Goal: Entertainment & Leisure: Consume media (video, audio)

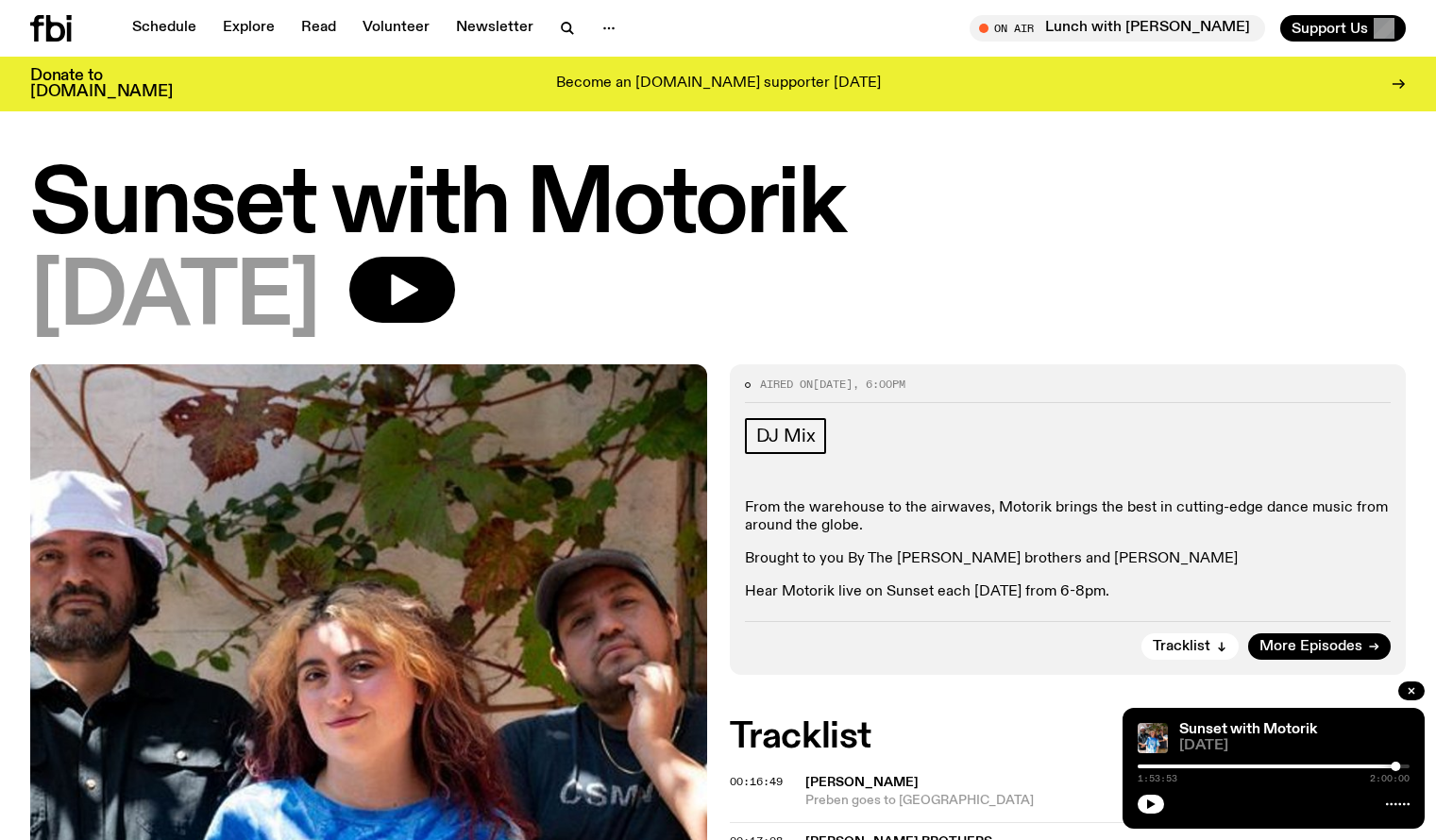
scroll to position [837, 0]
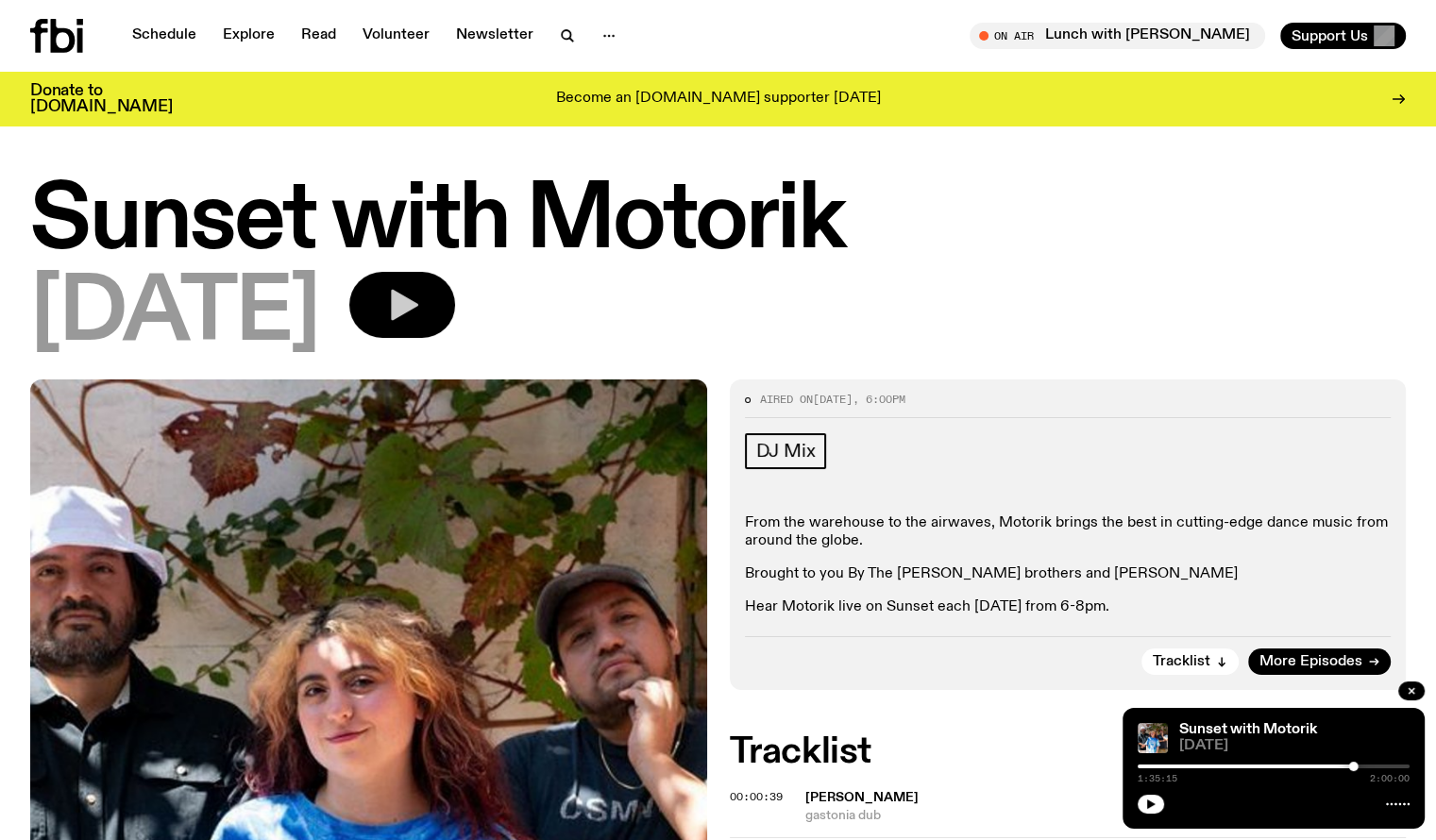
click at [421, 305] on icon "button" at bounding box center [402, 304] width 38 height 38
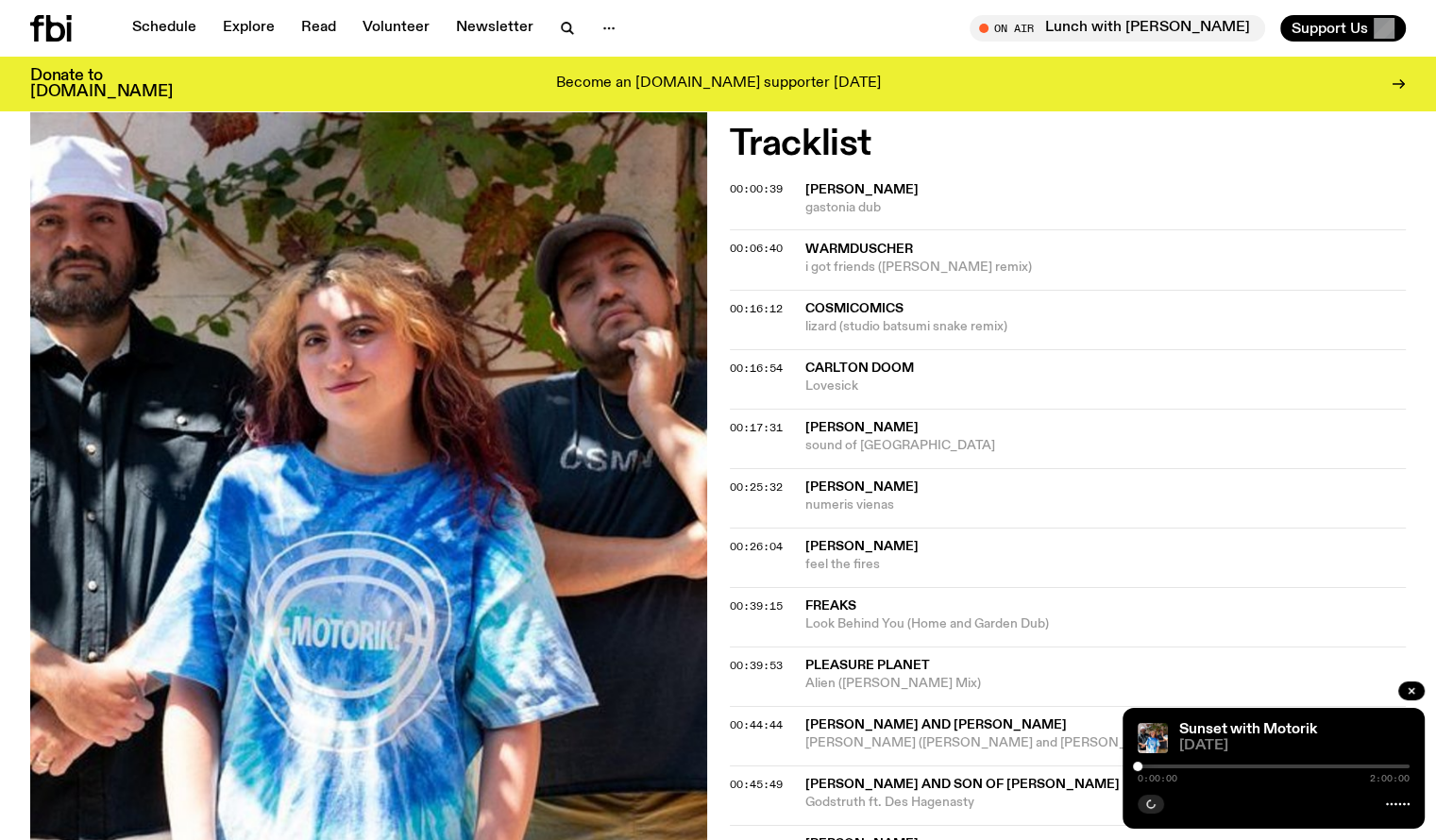
scroll to position [741, 0]
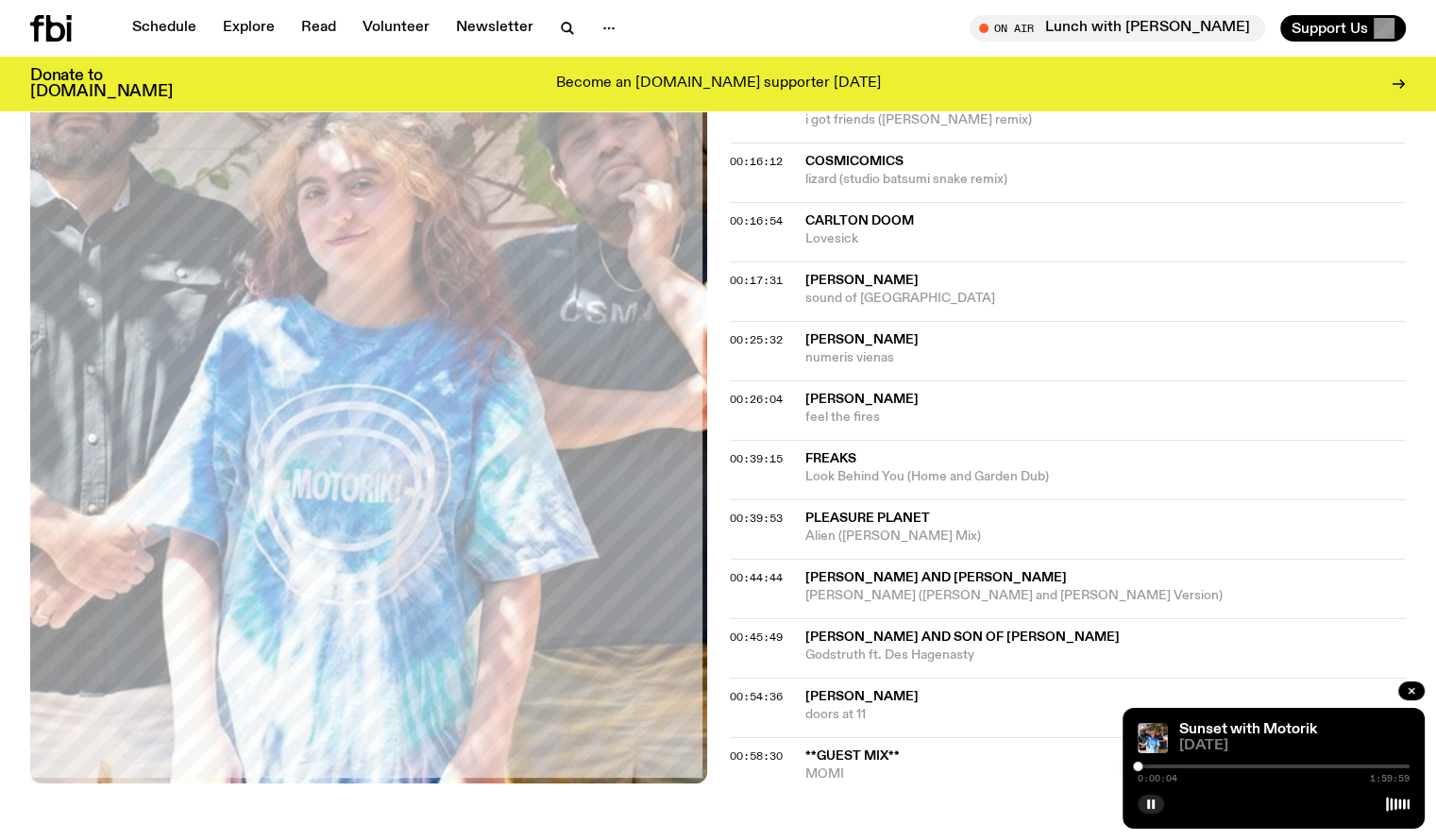
click at [1186, 768] on div "0:00:04 1:59:59" at bounding box center [1274, 771] width 272 height 22
click at [1189, 765] on div at bounding box center [1274, 767] width 272 height 4
click at [1237, 765] on div at bounding box center [1274, 767] width 272 height 4
click at [1269, 765] on div at bounding box center [1274, 767] width 272 height 4
click at [1276, 765] on div at bounding box center [1274, 767] width 272 height 4
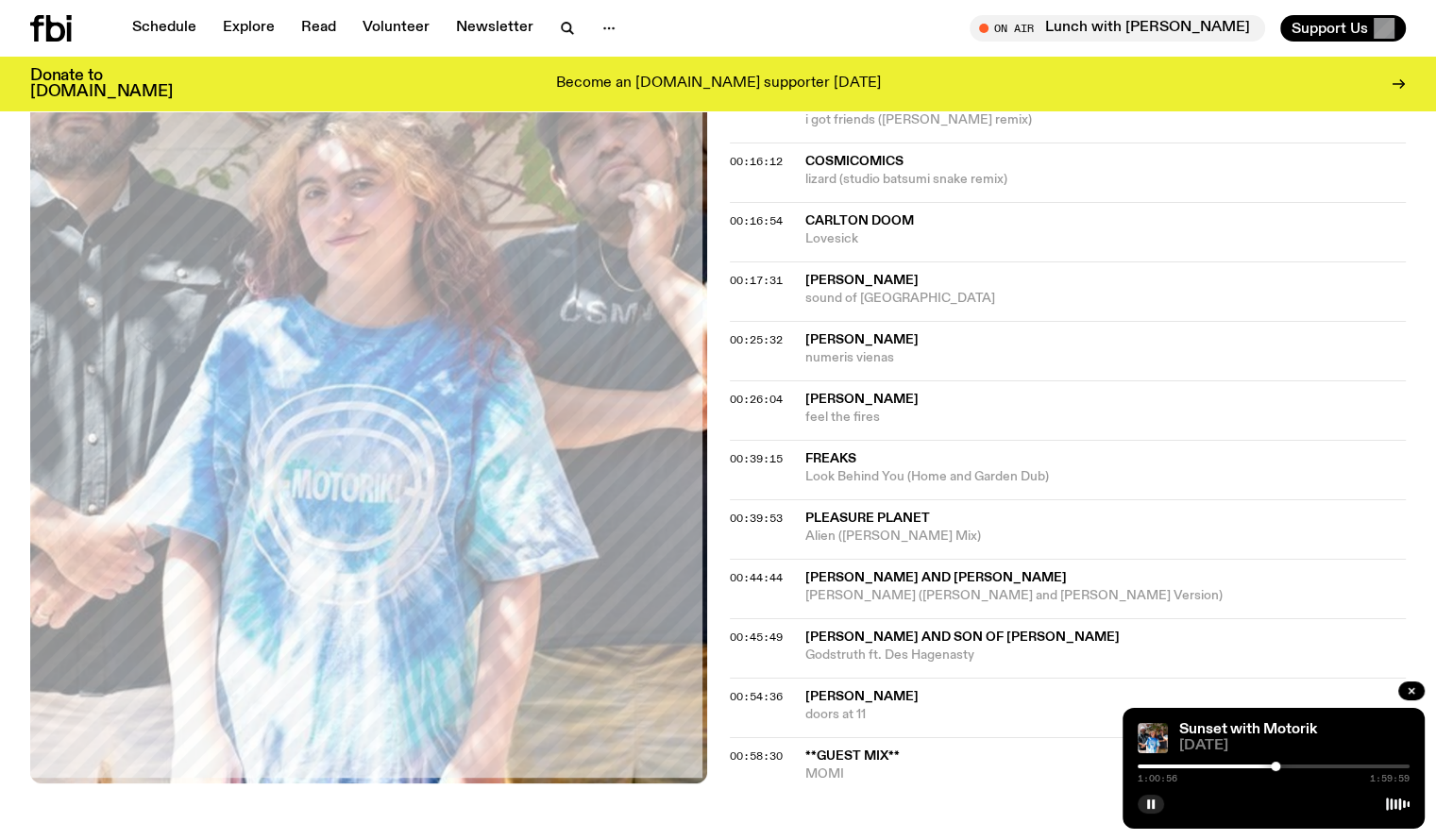
click at [1280, 764] on div at bounding box center [1276, 767] width 10 height 10
click at [1276, 767] on div at bounding box center [1280, 767] width 10 height 10
click at [1293, 767] on div at bounding box center [1274, 767] width 272 height 4
click at [1355, 765] on div at bounding box center [1274, 767] width 272 height 4
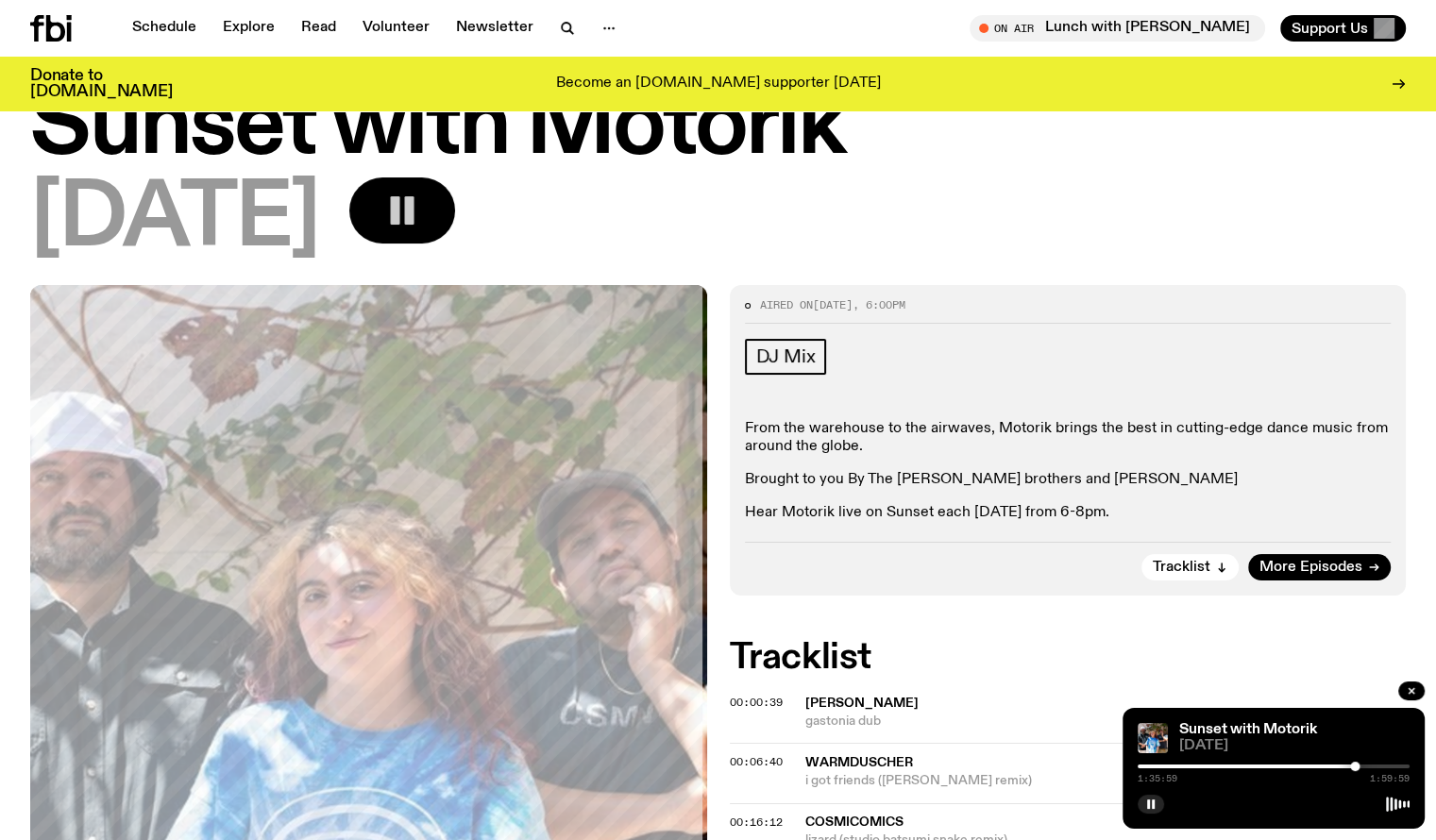
scroll to position [0, 0]
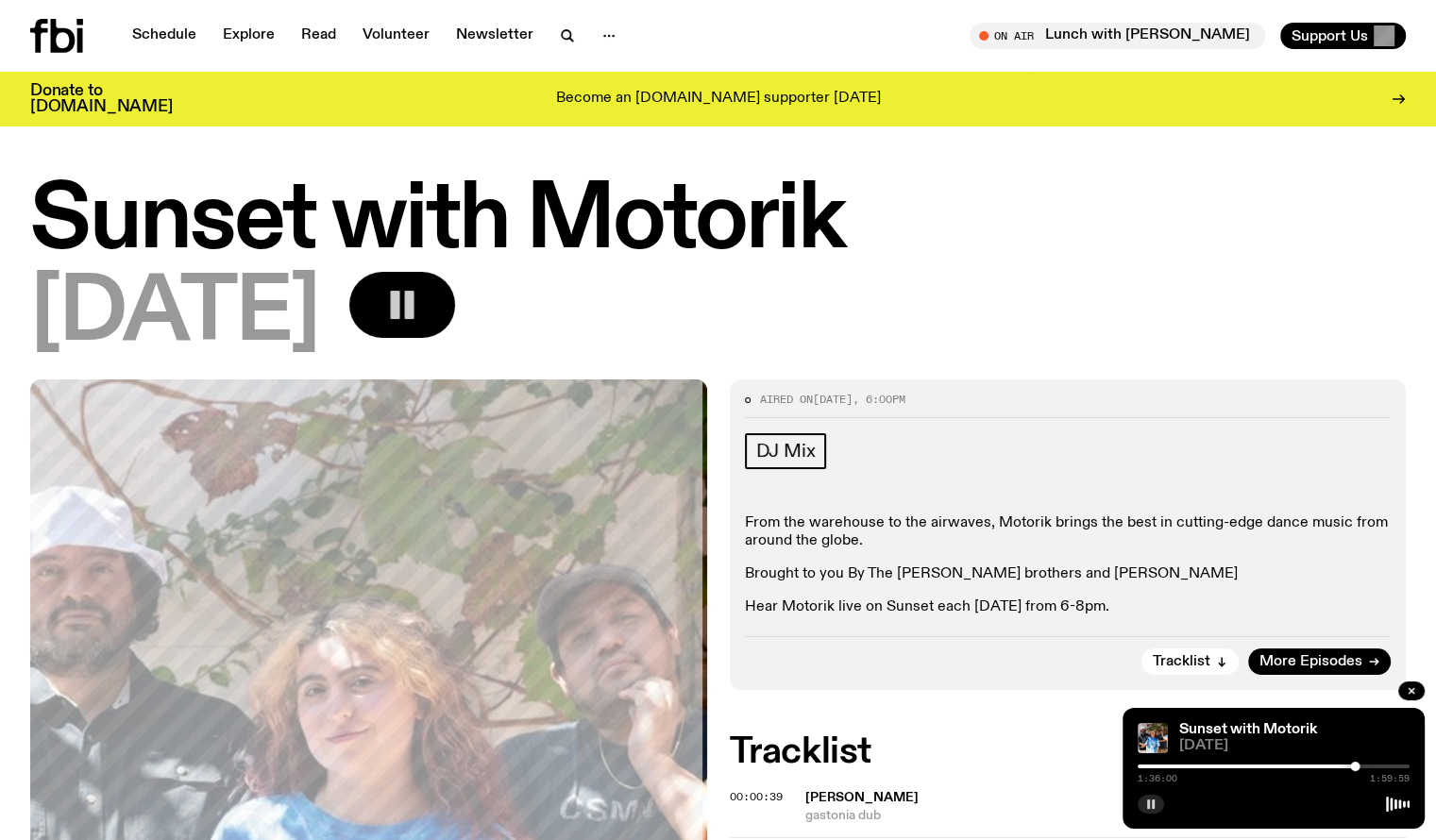
click at [1152, 808] on rect "button" at bounding box center [1153, 804] width 3 height 10
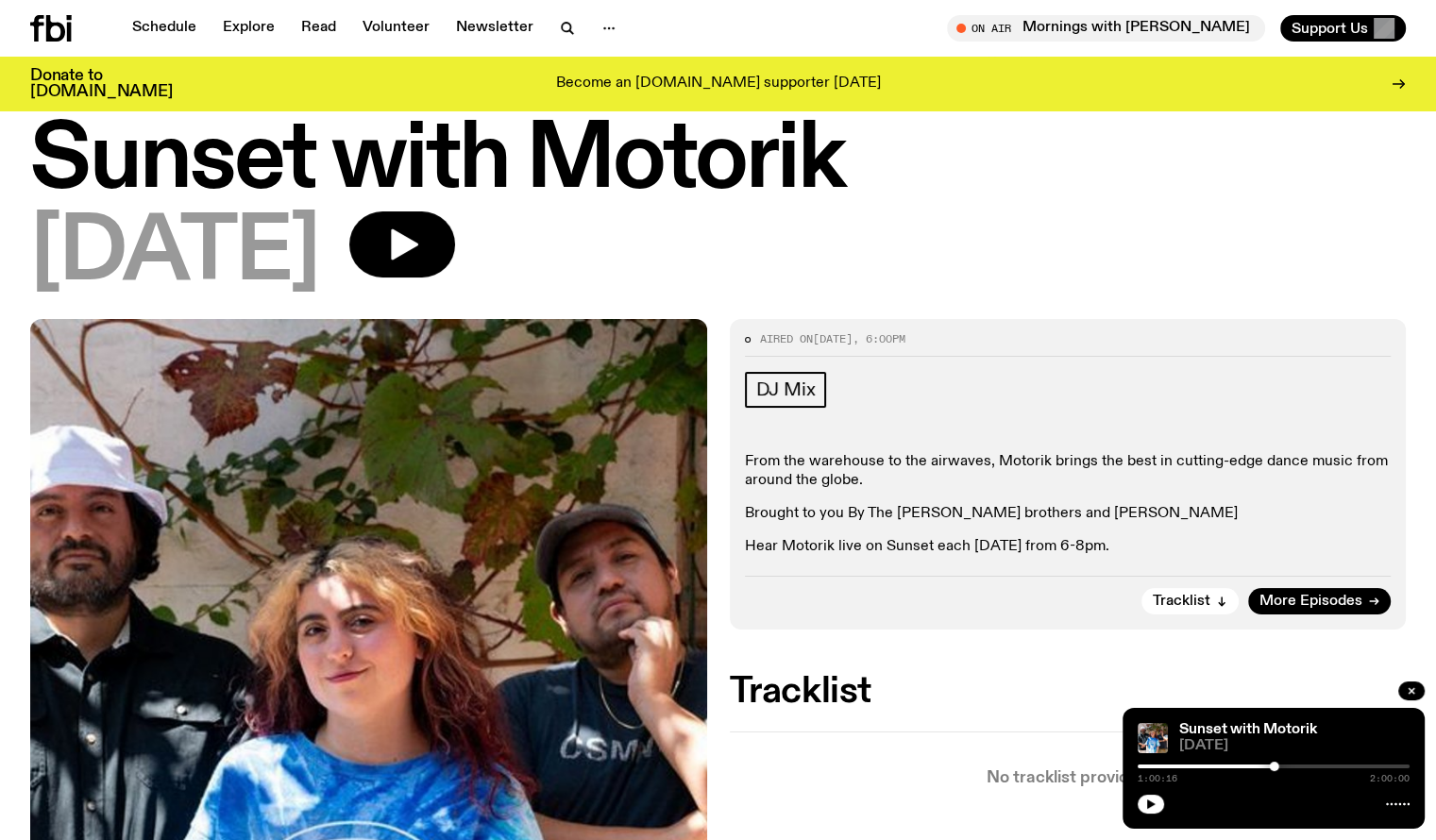
scroll to position [95, 0]
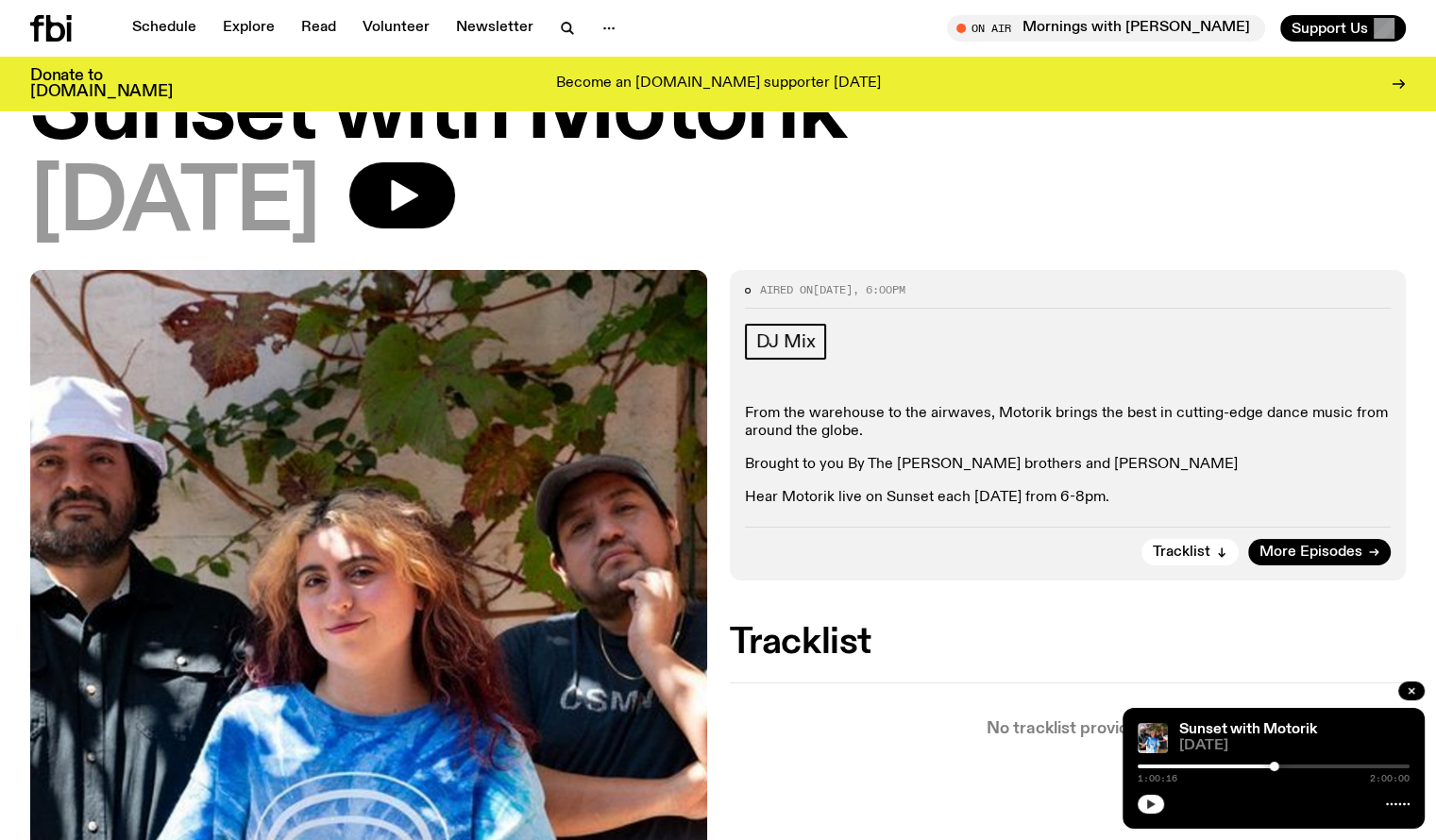
click at [1156, 812] on button "button" at bounding box center [1150, 804] width 26 height 19
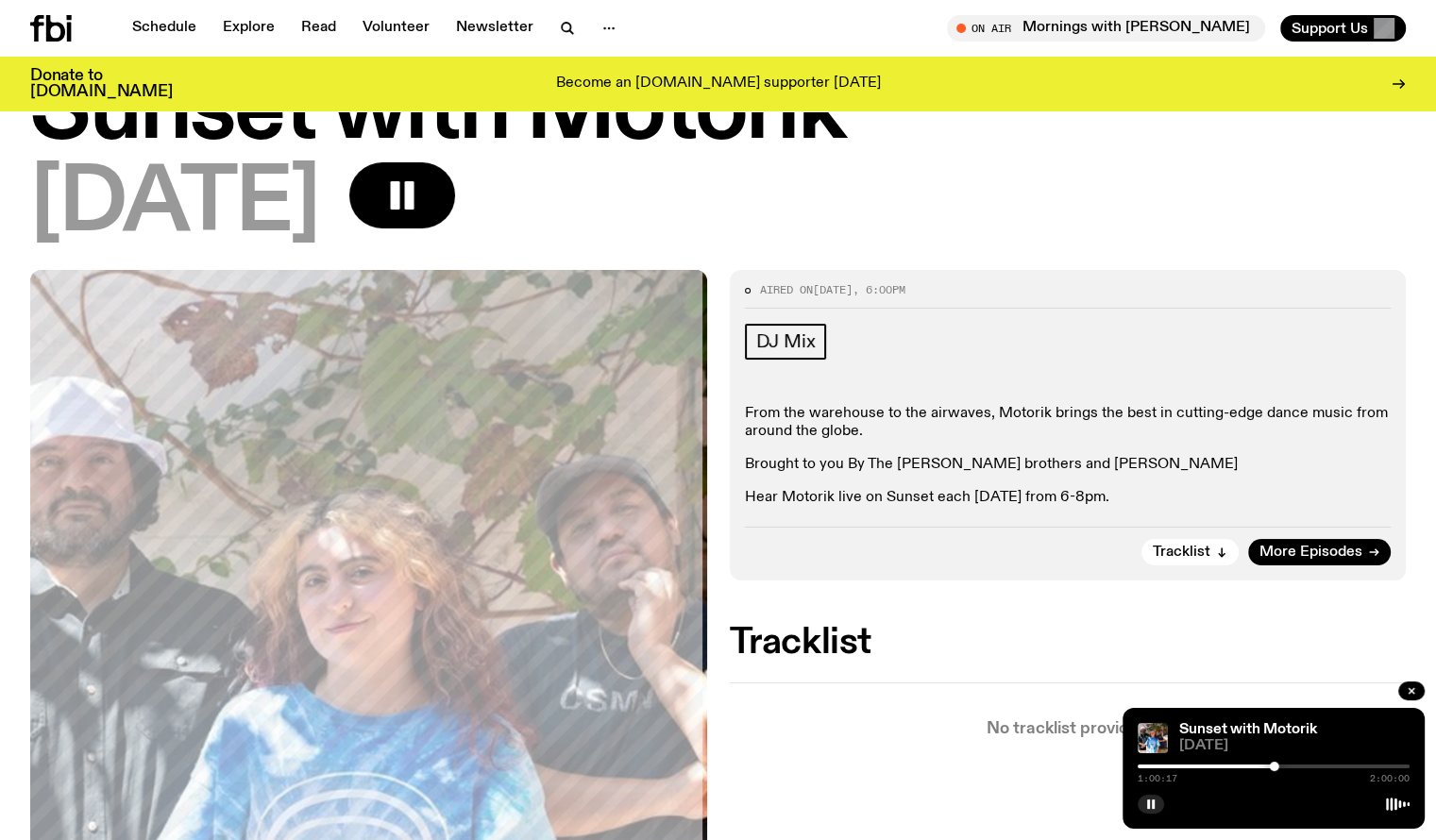
click at [1262, 768] on div at bounding box center [1139, 767] width 272 height 4
click at [1267, 766] on div at bounding box center [1274, 767] width 272 height 4
click at [1264, 763] on div "0:59:01 2:00:00" at bounding box center [1274, 771] width 272 height 22
click at [1264, 765] on div at bounding box center [1136, 767] width 272 height 4
click at [1265, 764] on div at bounding box center [1264, 767] width 10 height 10
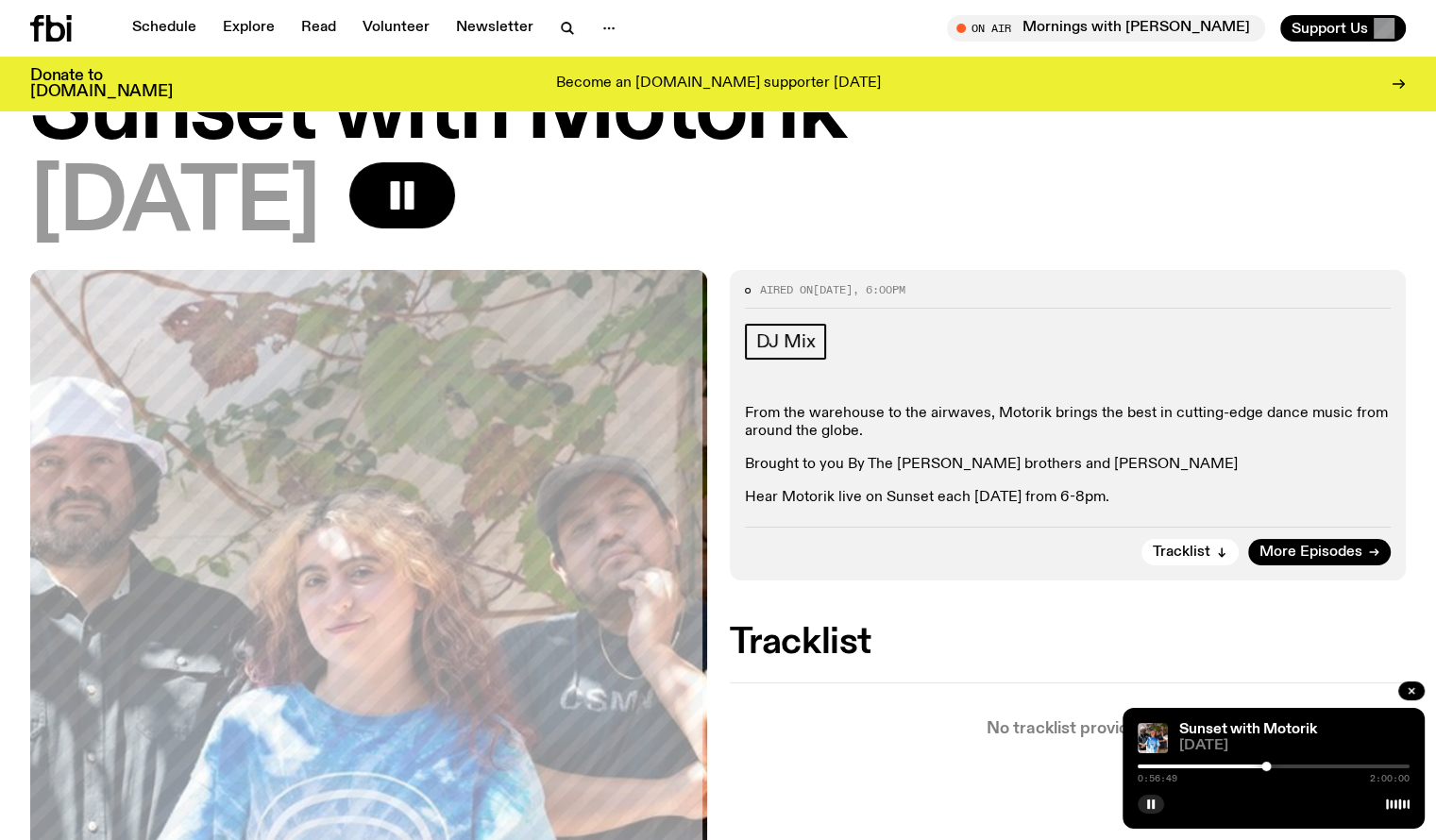
click at [1271, 764] on div "0:56:49 2:00:00" at bounding box center [1274, 771] width 272 height 22
click at [1272, 765] on div at bounding box center [1274, 767] width 272 height 4
click at [1267, 765] on div at bounding box center [1272, 767] width 10 height 10
click at [1269, 765] on div at bounding box center [1269, 767] width 10 height 10
click at [1152, 802] on rect "button" at bounding box center [1153, 804] width 3 height 10
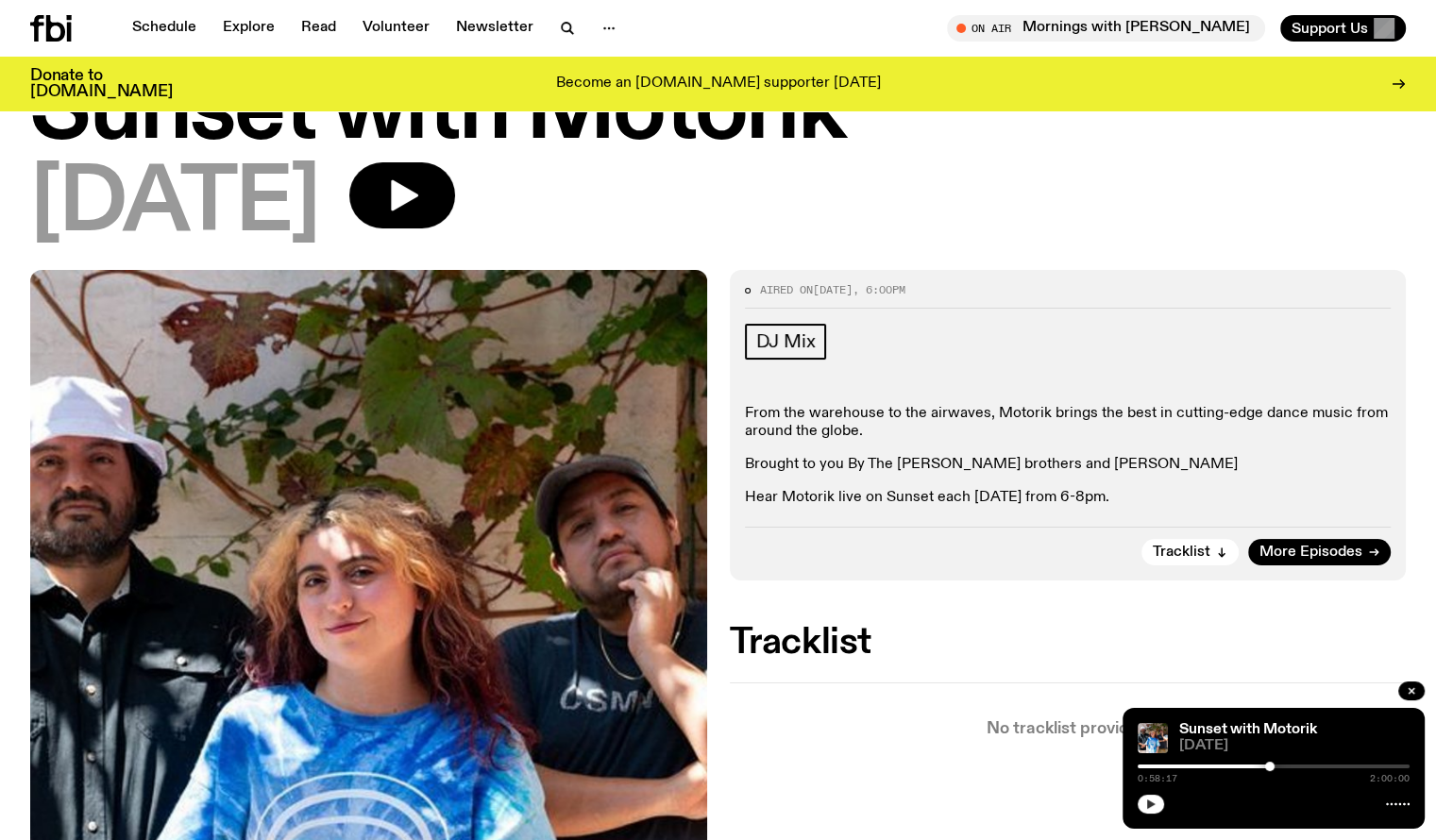
click at [1152, 802] on icon "button" at bounding box center [1151, 804] width 9 height 10
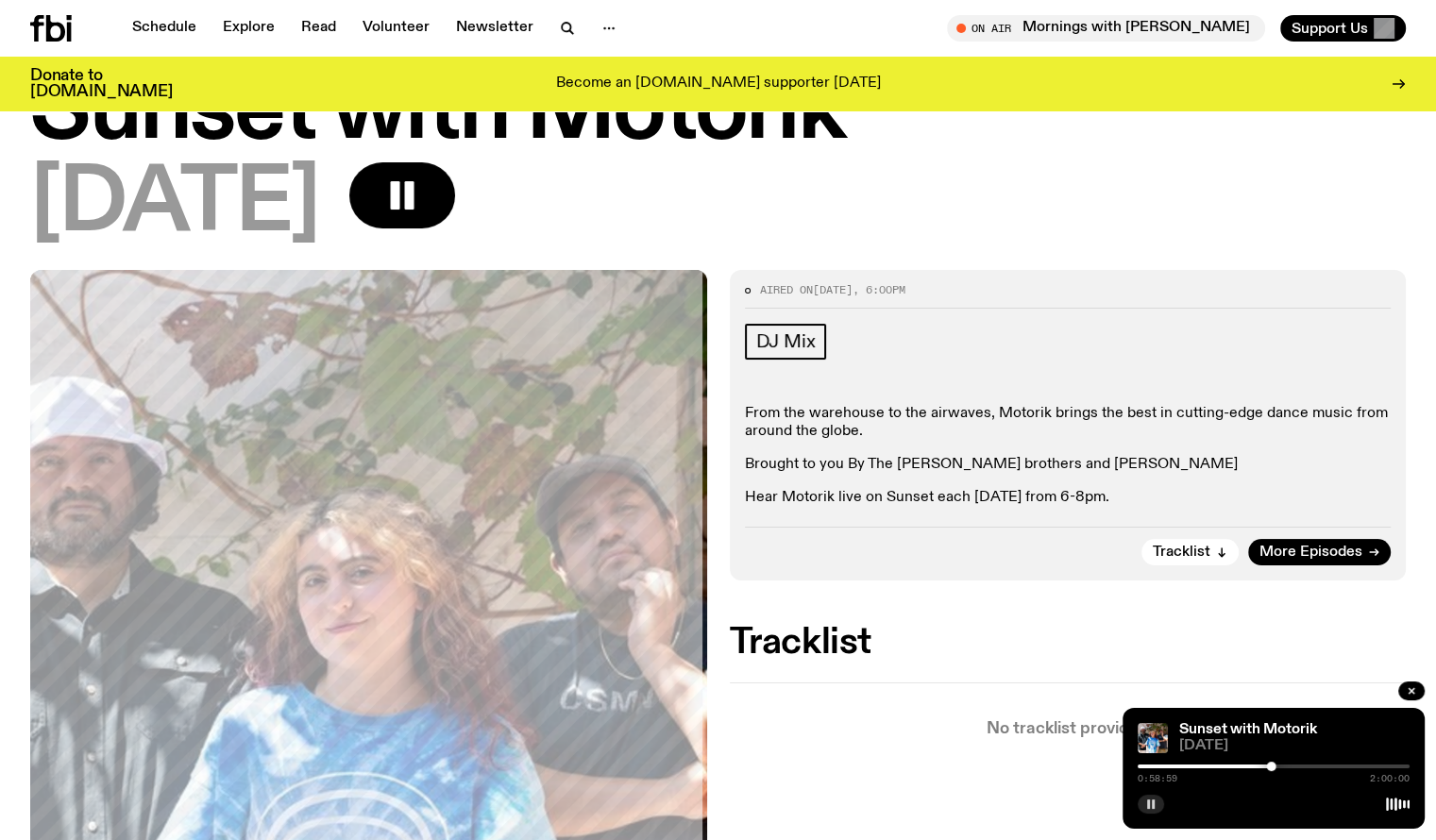
click at [1152, 804] on rect "button" at bounding box center [1153, 804] width 3 height 10
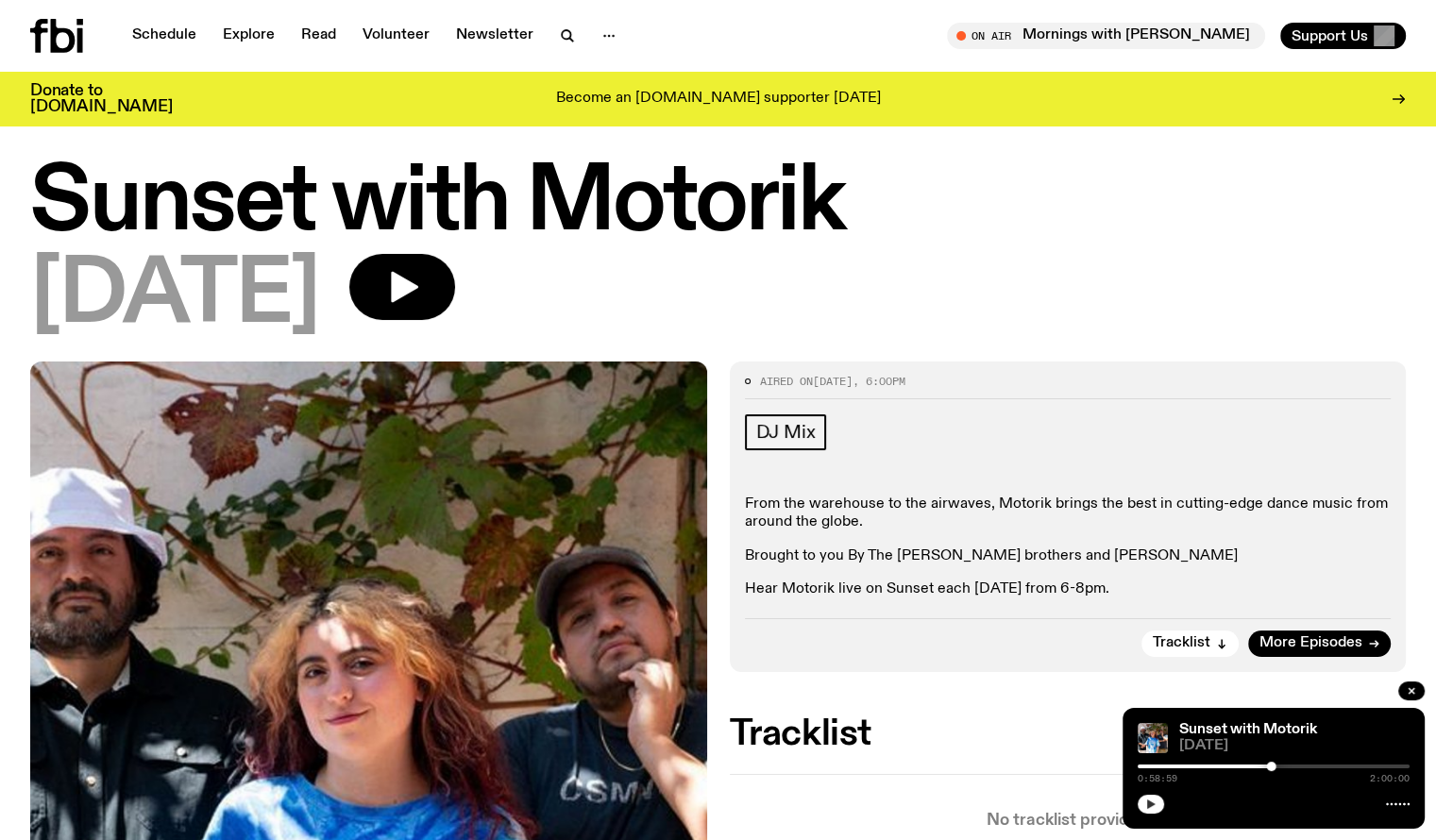
scroll to position [0, 0]
